Goal: Information Seeking & Learning: Learn about a topic

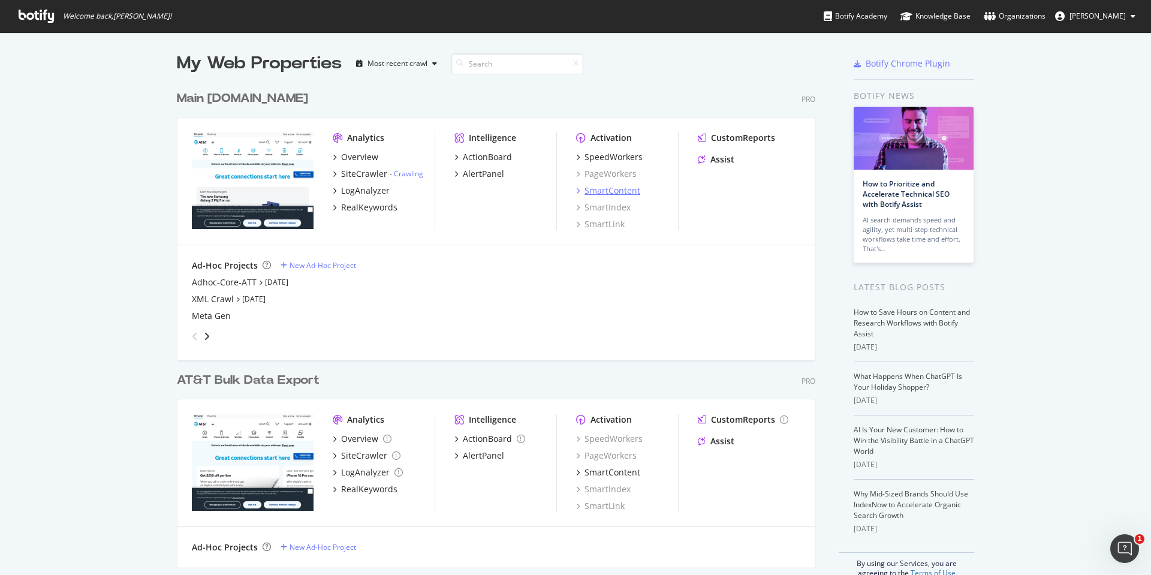
click at [576, 191] on icon "grid" at bounding box center [578, 191] width 4 height 6
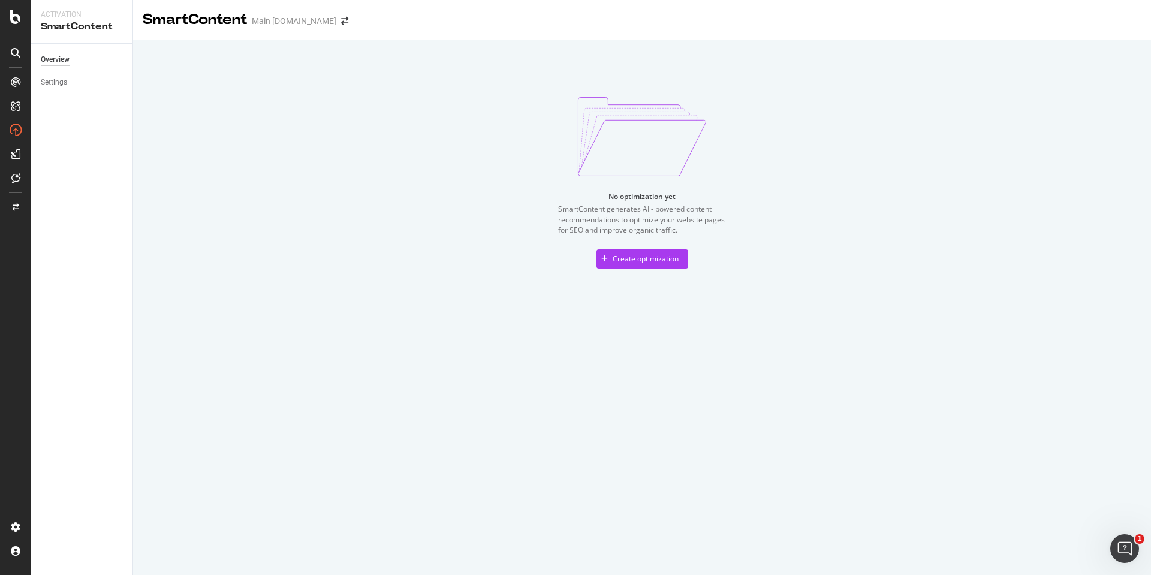
drag, startPoint x: 256, startPoint y: 71, endPoint x: 261, endPoint y: 75, distance: 6.5
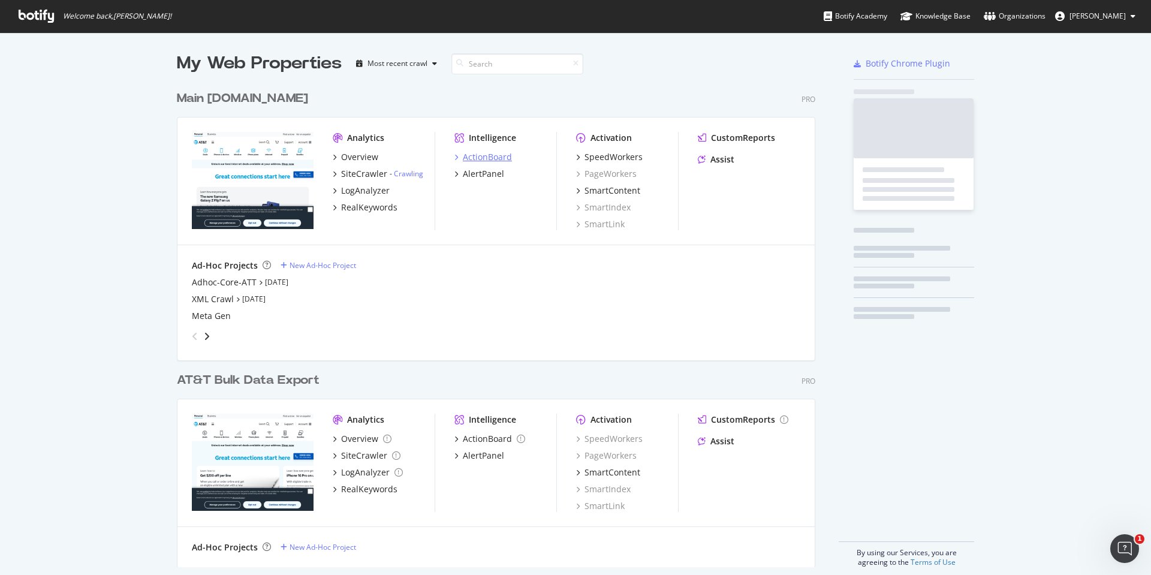
scroll to position [566, 1133]
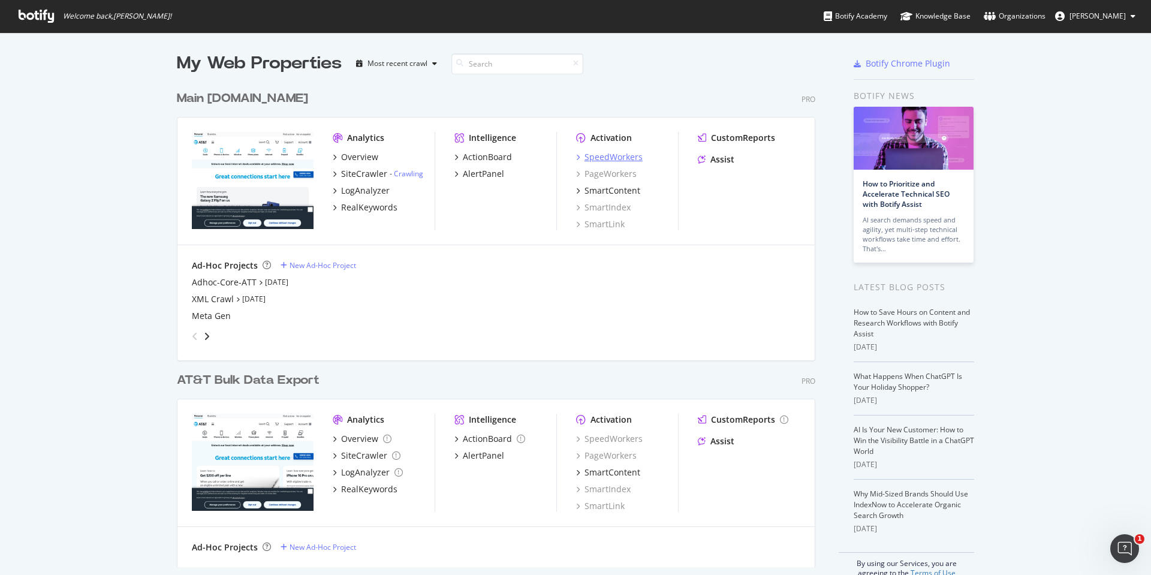
click at [617, 156] on div "SpeedWorkers" at bounding box center [614, 157] width 58 height 12
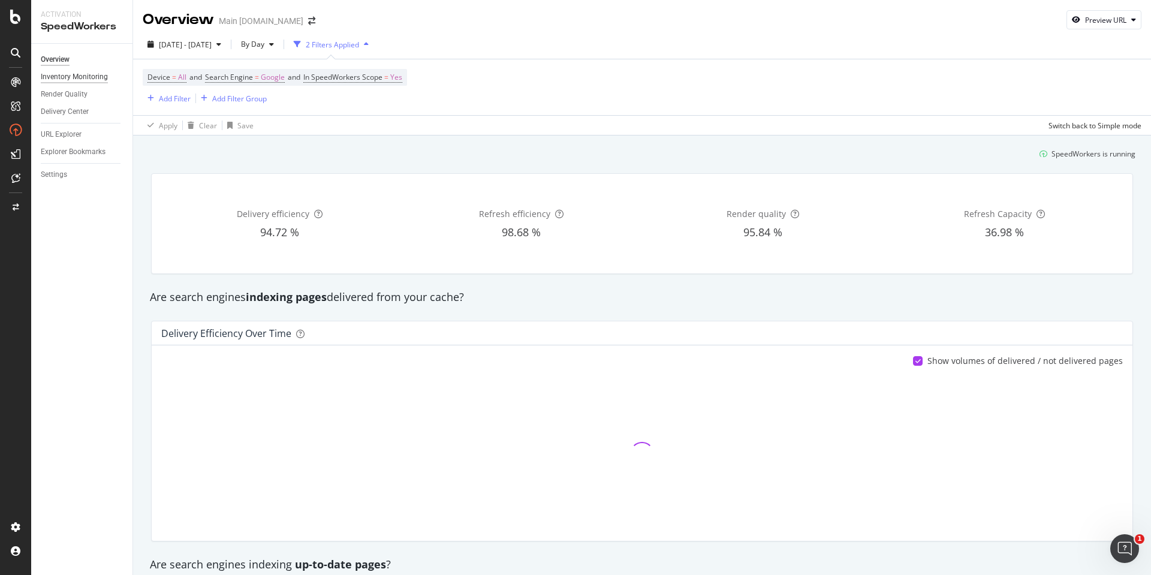
click at [83, 72] on div "Inventory Monitoring" at bounding box center [74, 77] width 67 height 13
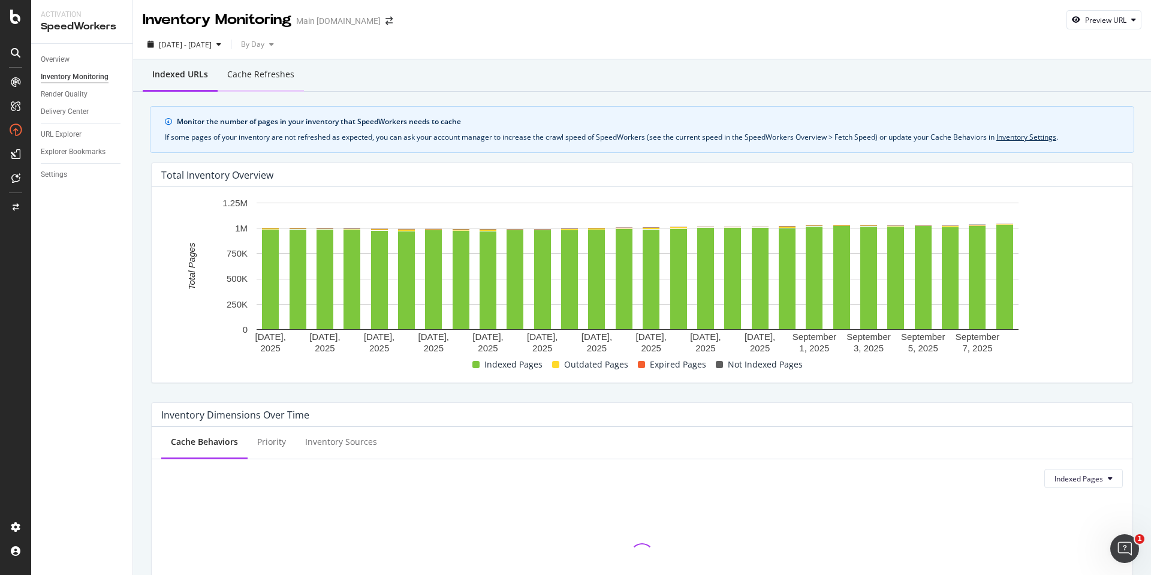
click at [267, 71] on div "Cache refreshes" at bounding box center [260, 74] width 67 height 12
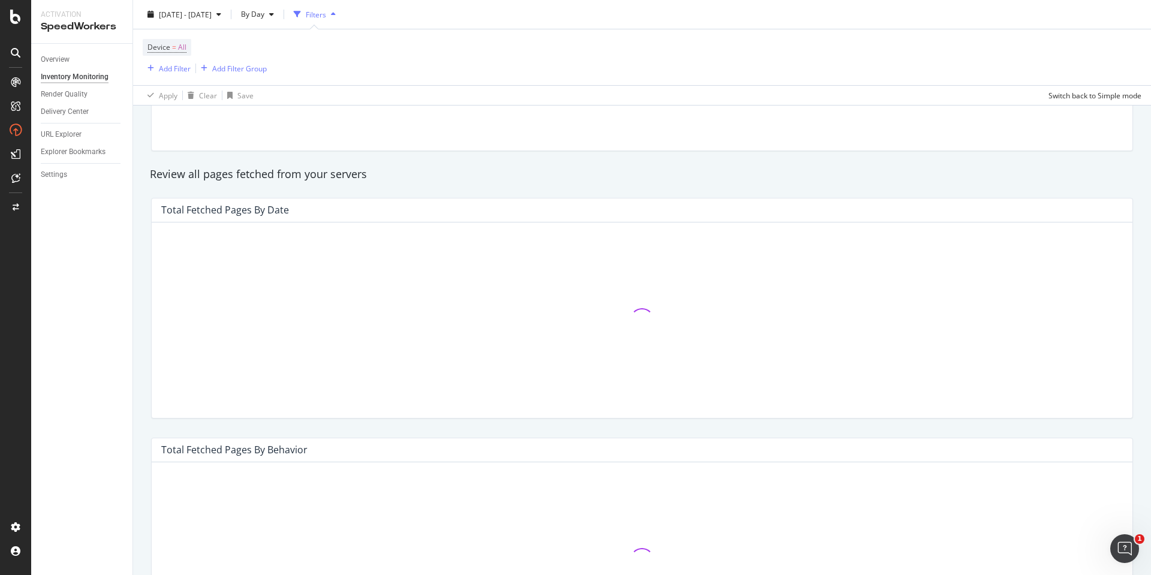
scroll to position [64, 0]
